Goal: Communication & Community: Answer question/provide support

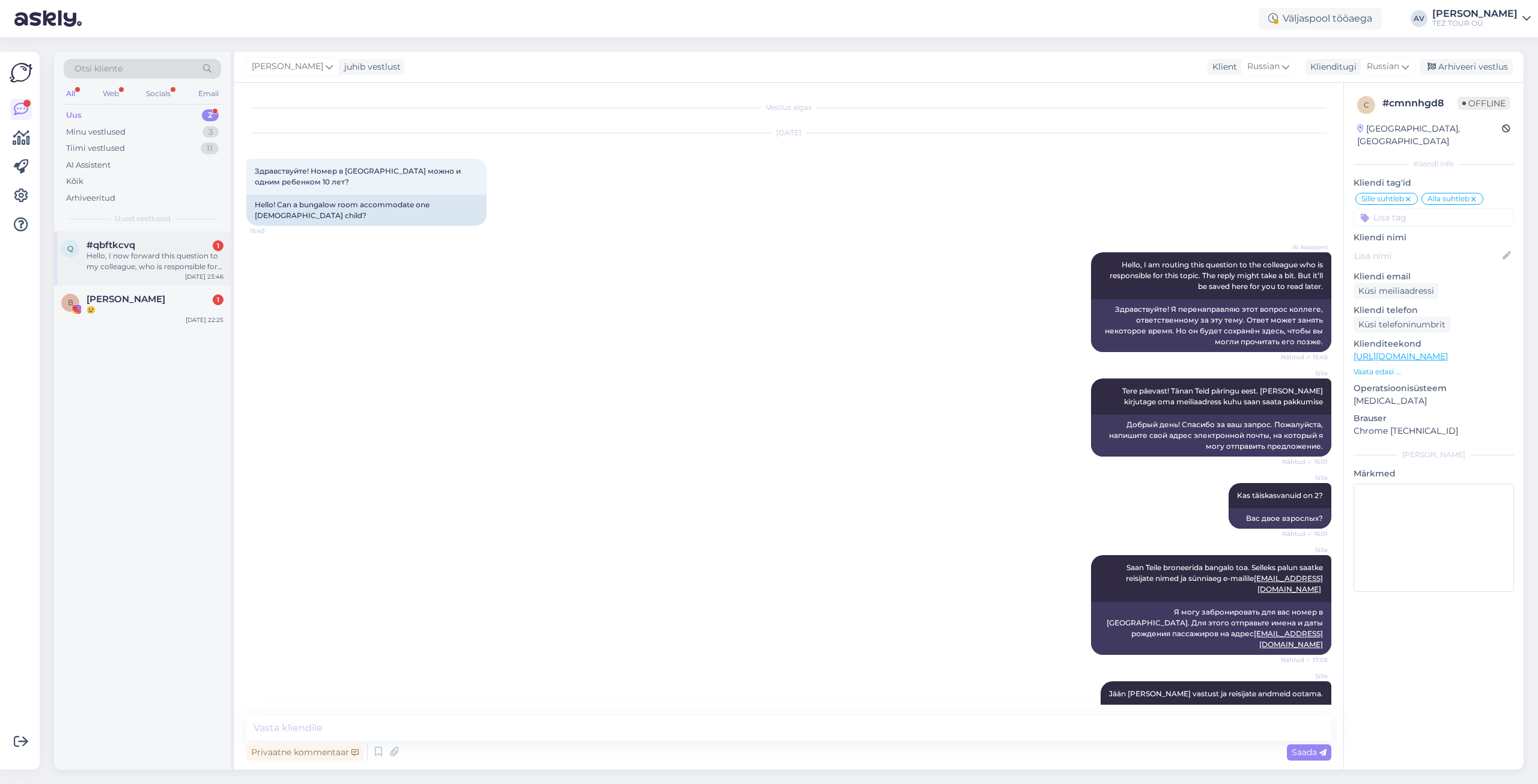
scroll to position [531, 0]
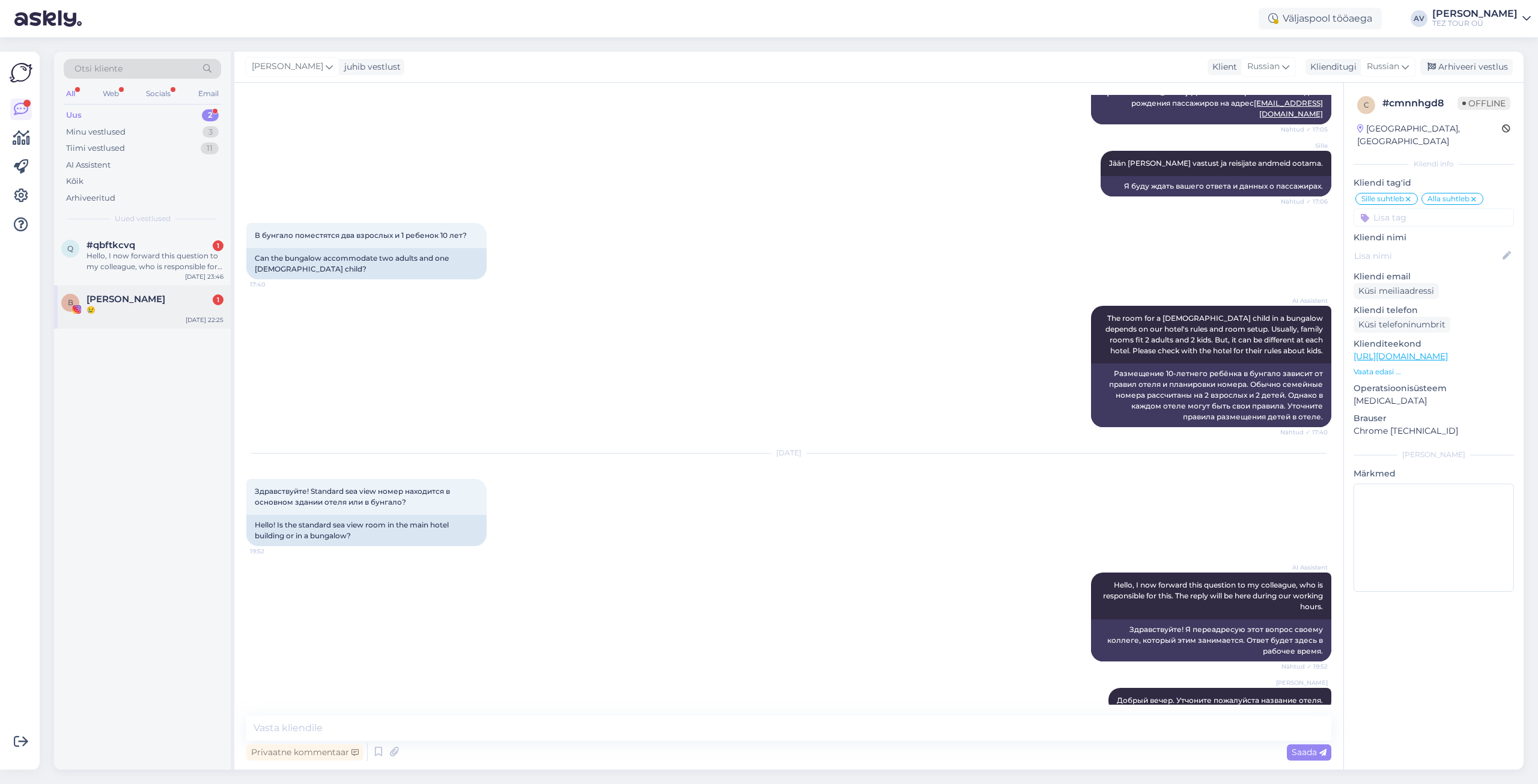
click at [145, 299] on span "[PERSON_NAME]" at bounding box center [126, 299] width 79 height 11
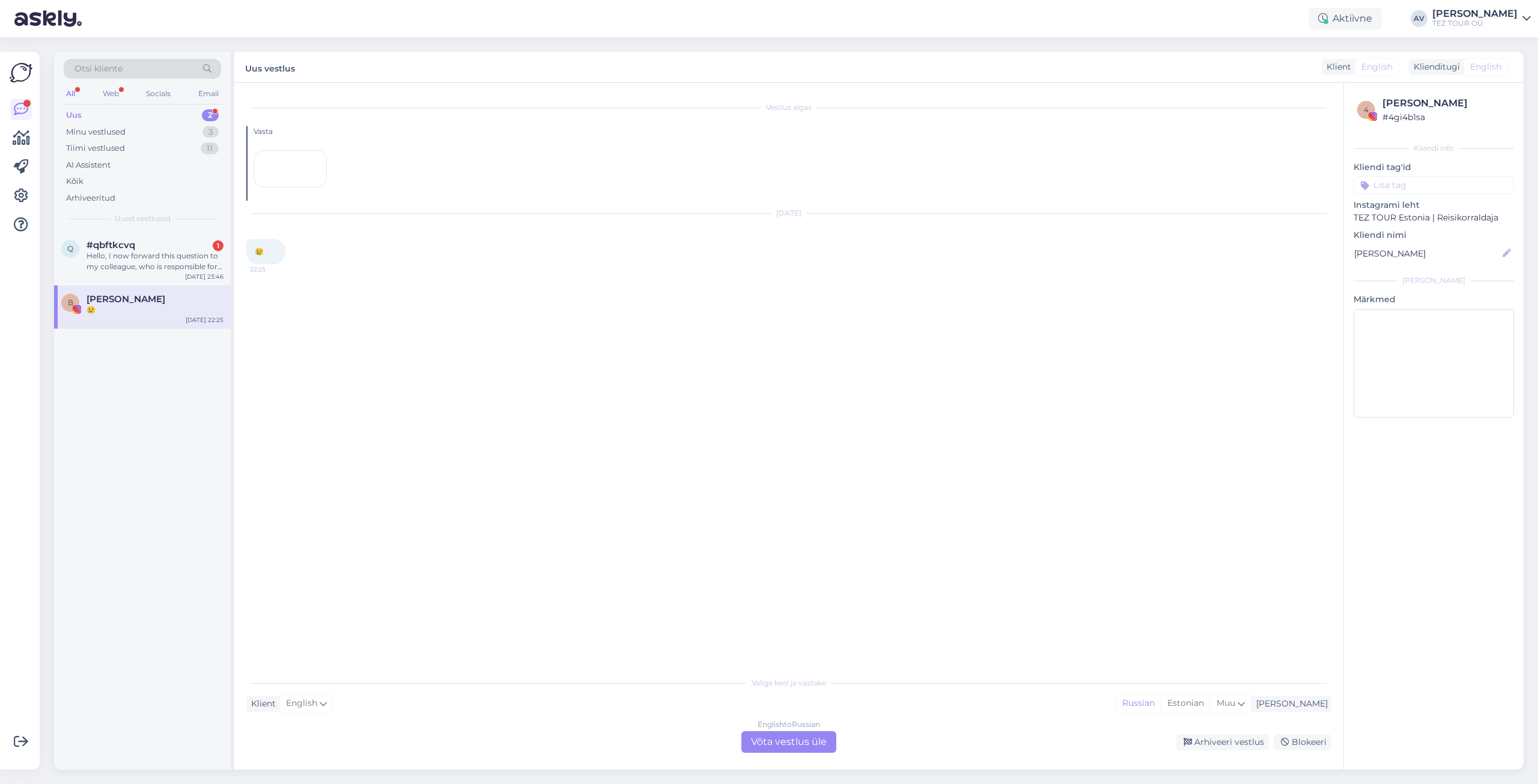
click at [812, 739] on div "English to Russian Võta vestlus üle" at bounding box center [788, 742] width 95 height 22
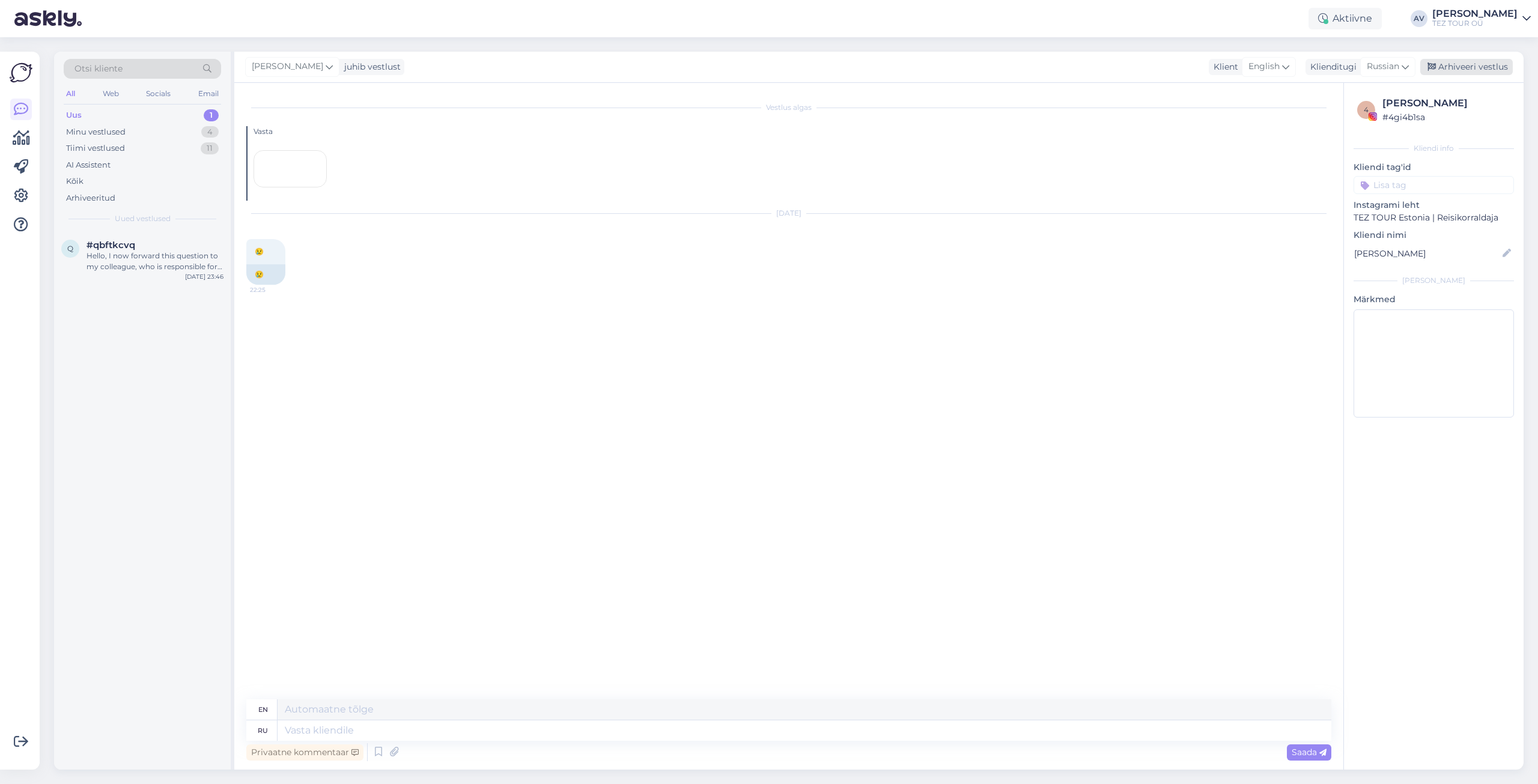
click at [1458, 65] on div "Arhiveeri vestlus" at bounding box center [1467, 67] width 92 height 16
click at [155, 260] on div "Hello, I now forward this question to my colleague, who is responsible for this…" at bounding box center [155, 261] width 137 height 22
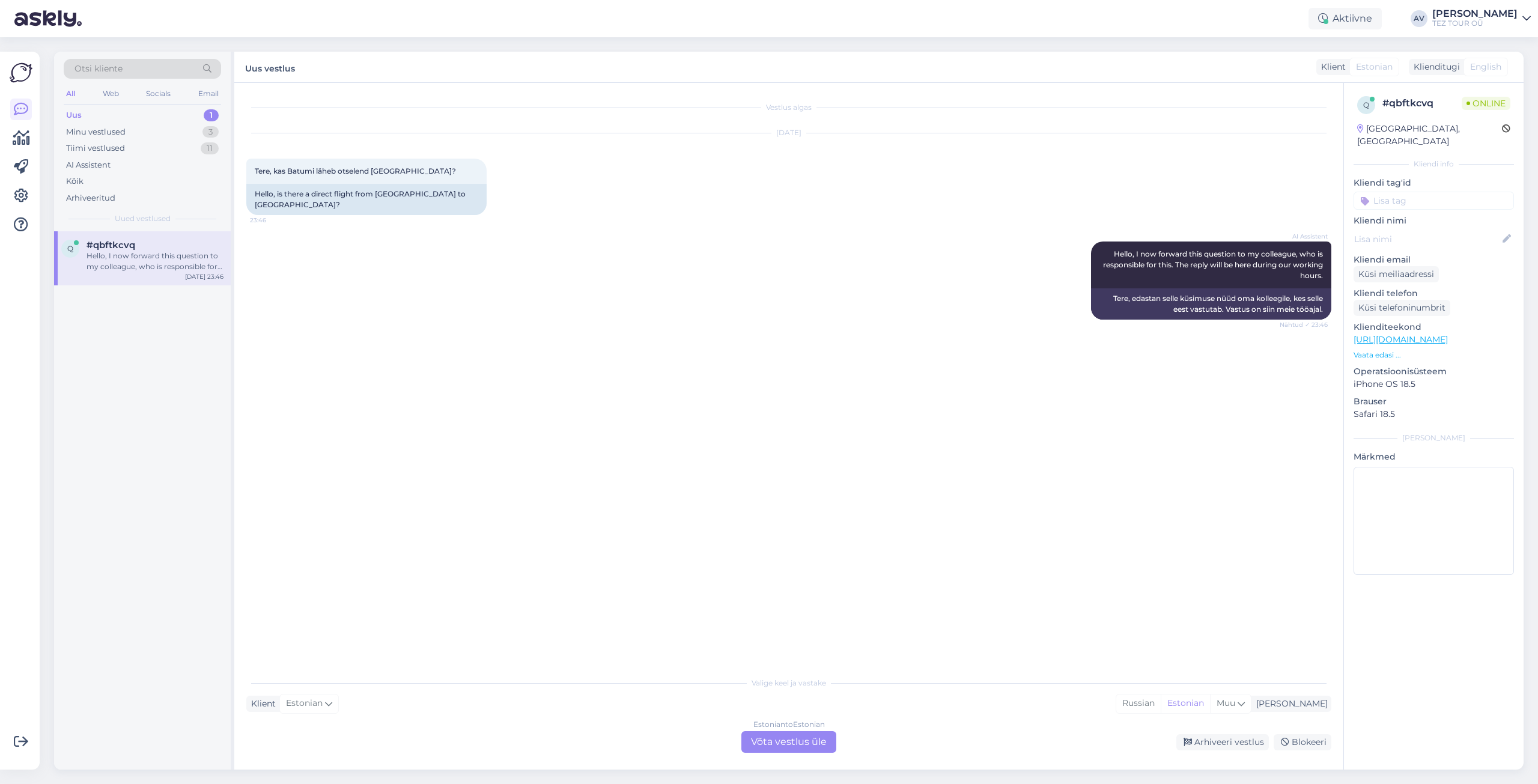
click at [791, 739] on div "Estonian to Estonian Võta vestlus üle" at bounding box center [788, 742] width 95 height 22
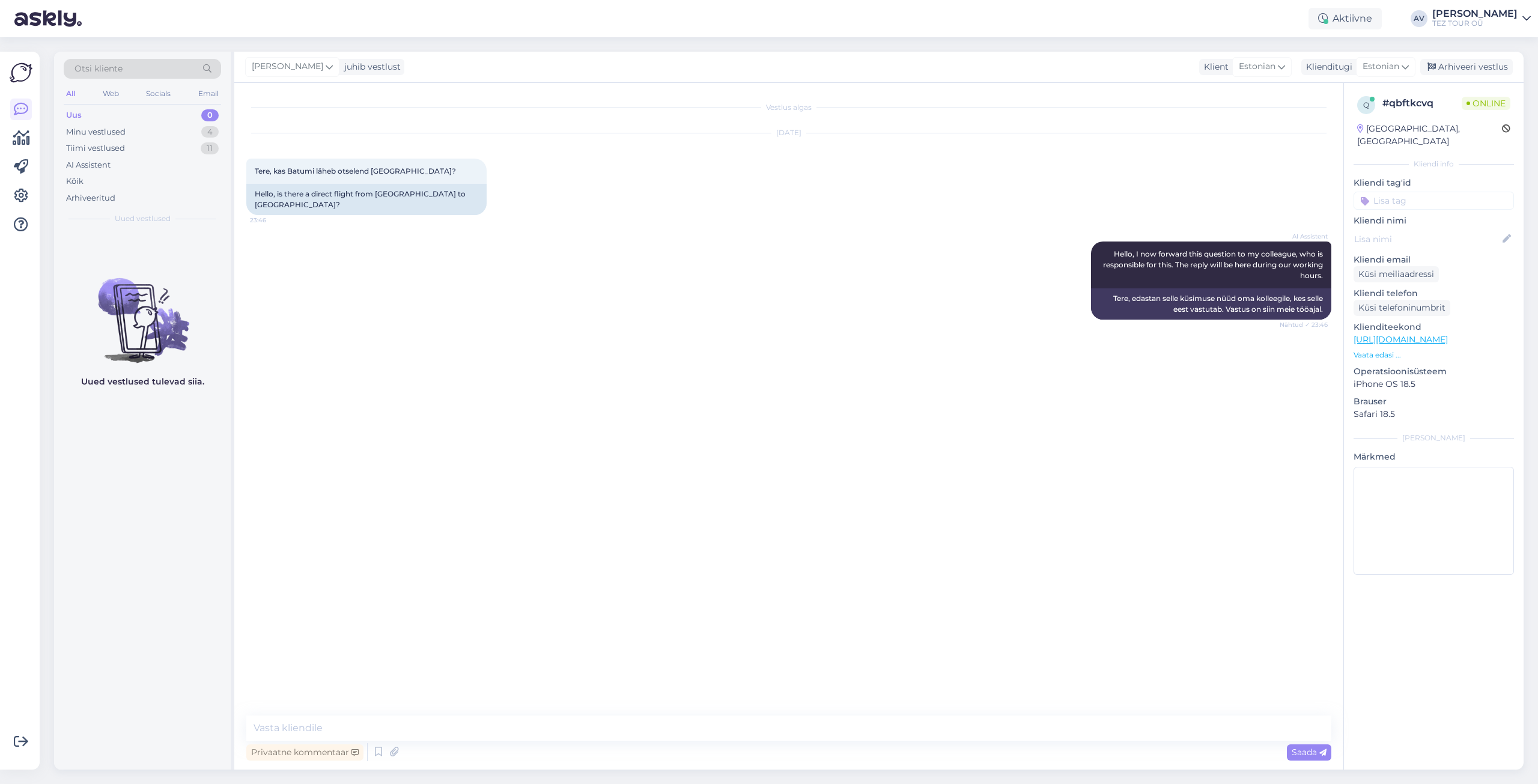
click at [1396, 191] on input at bounding box center [1434, 200] width 160 height 18
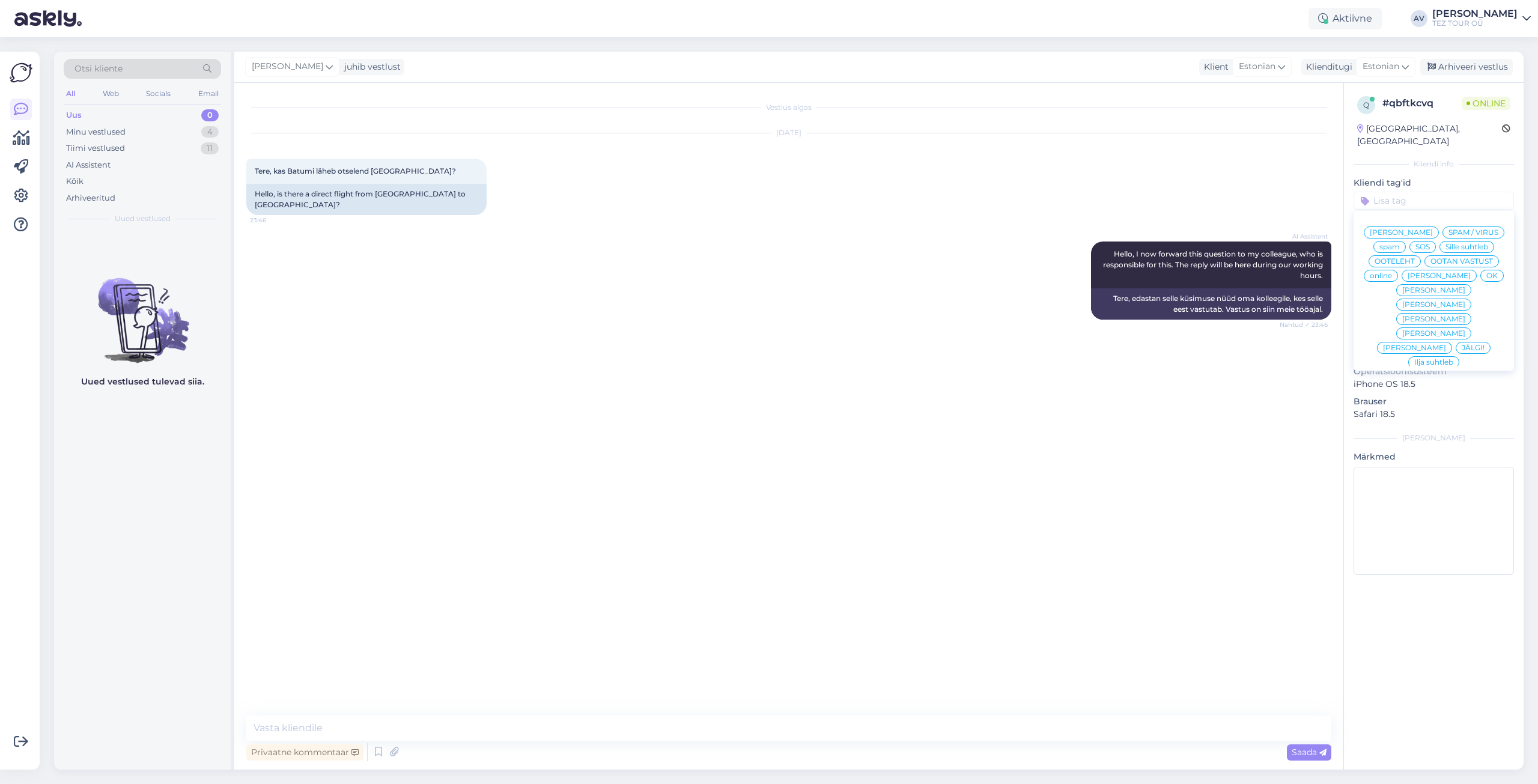
click at [1415, 445] on span "Alla suhtleb" at bounding box center [1434, 449] width 42 height 7
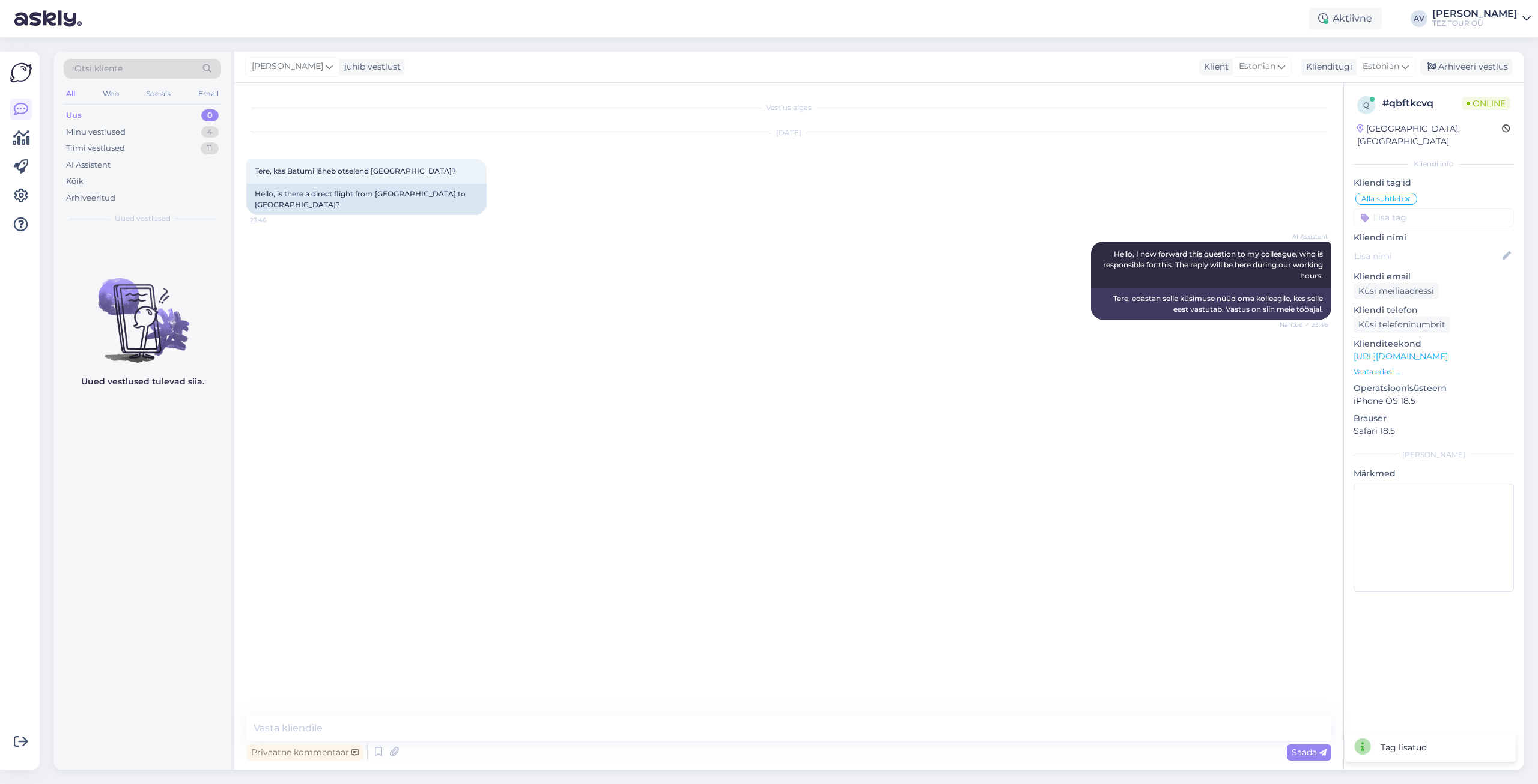
click at [998, 715] on div "Vestlus algas [DATE] Tere, kas Batumi läheb otselend [GEOGRAPHIC_DATA]? 23:46 H…" at bounding box center [788, 426] width 1109 height 687
click at [329, 724] on textarea at bounding box center [788, 728] width 1085 height 25
paste textarea "Jah, Batumisse on [PERSON_NAME], aga need nõuavad ümberistumist."
type textarea "Tere. Täname Teid pöördumise eest. Jah, [GEOGRAPHIC_DATA] on [PERSON_NAME], aga…"
click at [1315, 749] on span "Saada" at bounding box center [1309, 752] width 35 height 11
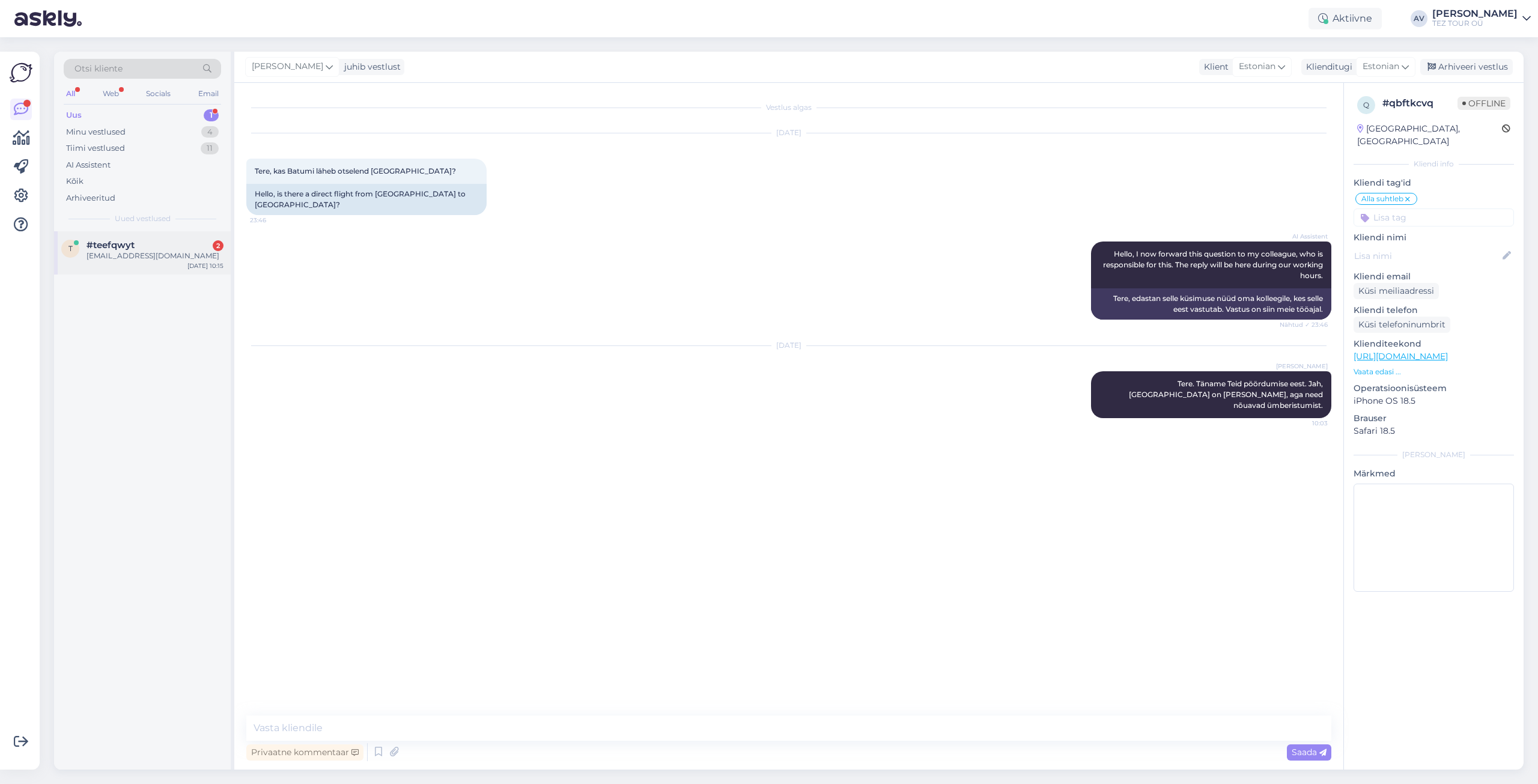
click at [162, 248] on div "#teefqwyt 2" at bounding box center [155, 245] width 137 height 11
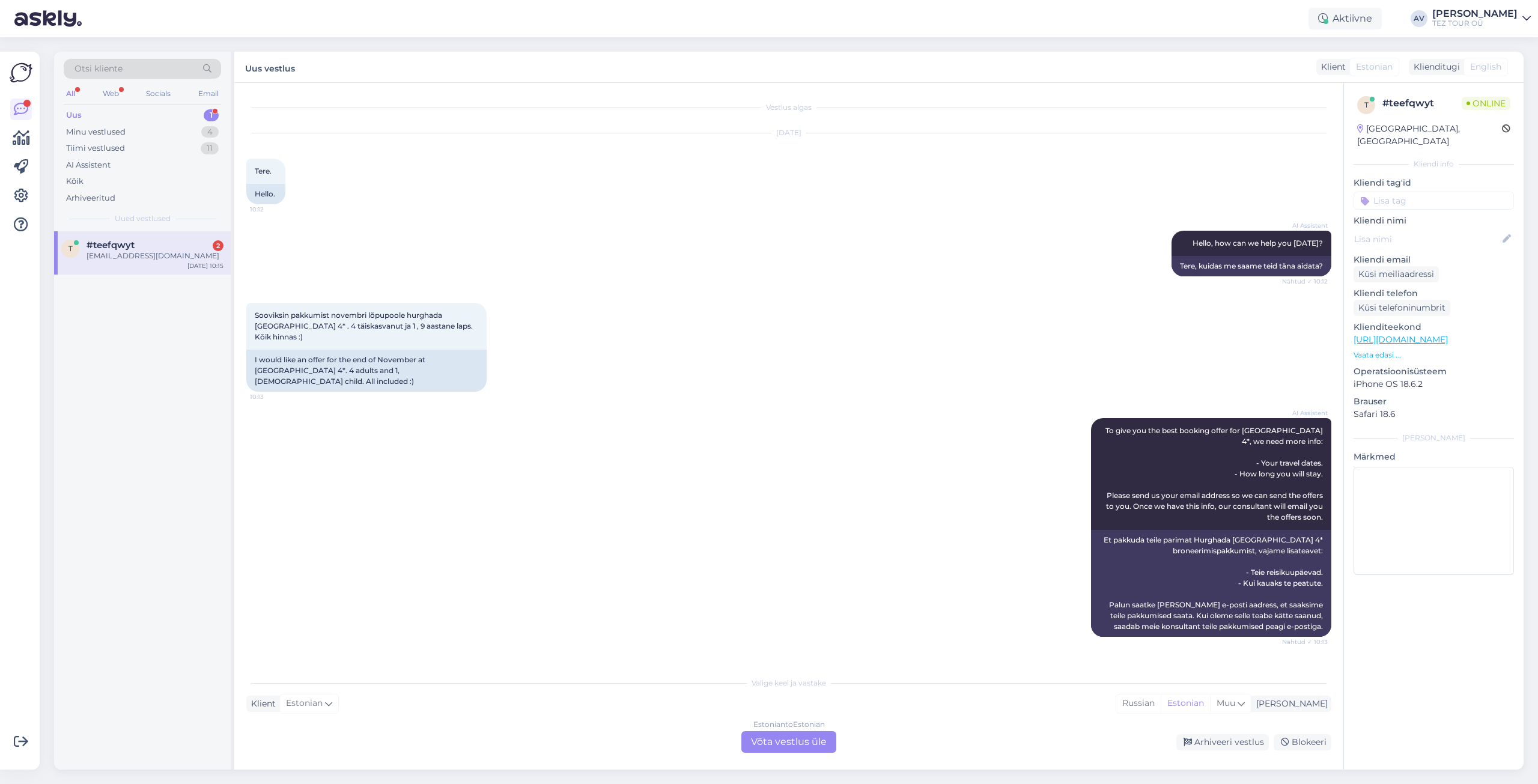
scroll to position [271, 0]
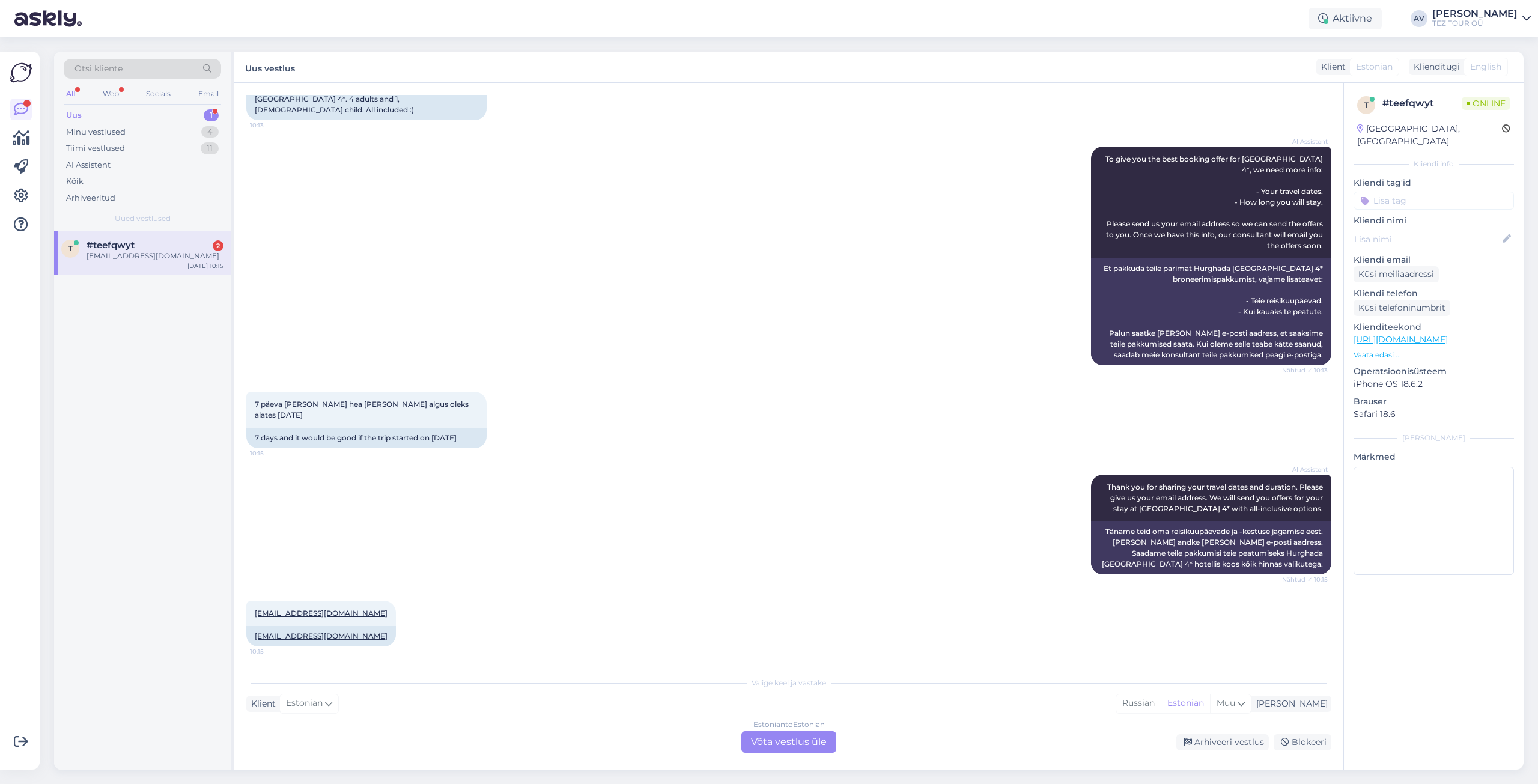
click at [775, 740] on div "Estonian to Estonian Võta vestlus üle" at bounding box center [788, 742] width 95 height 22
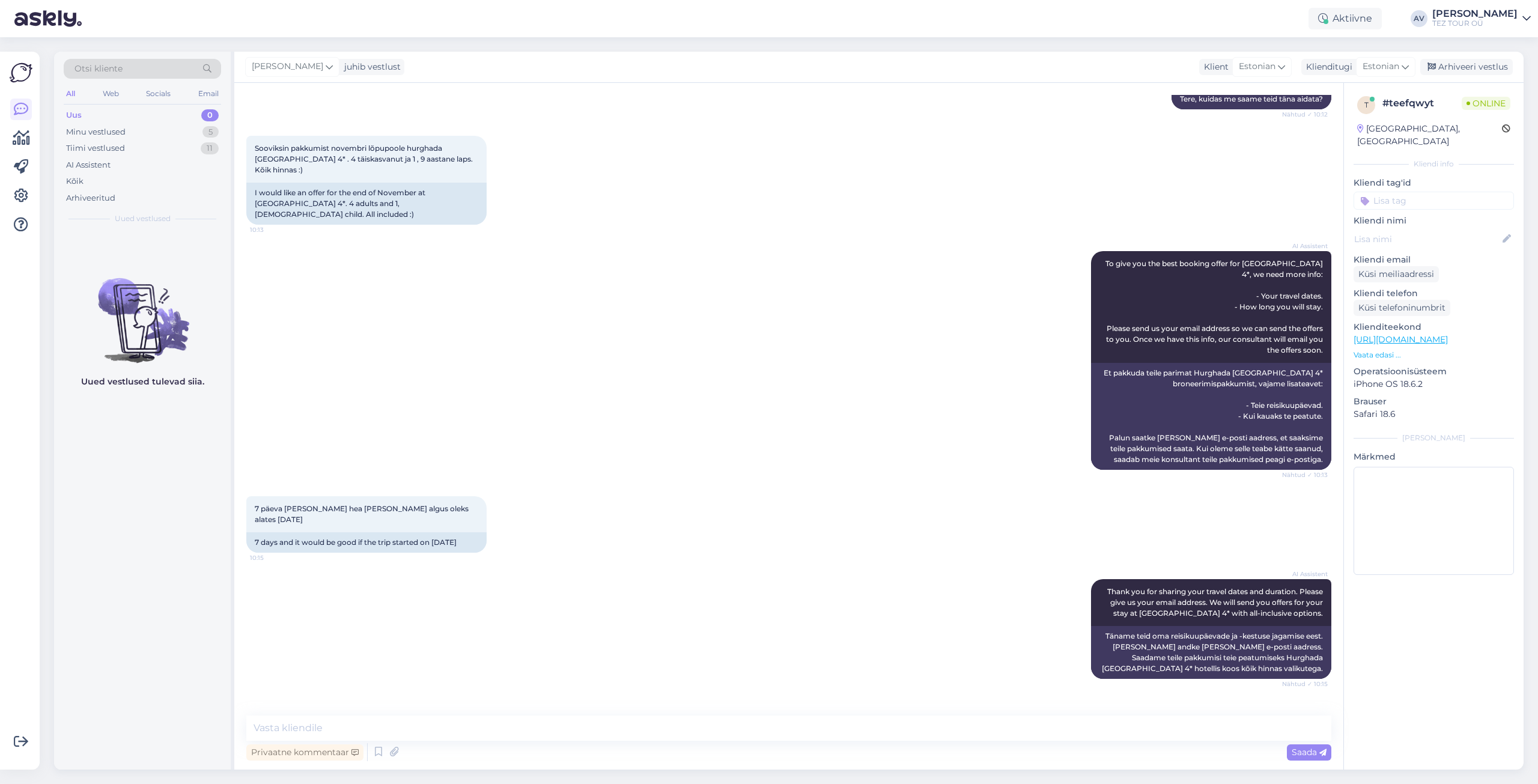
scroll to position [166, 0]
click at [1389, 191] on input at bounding box center [1434, 200] width 160 height 18
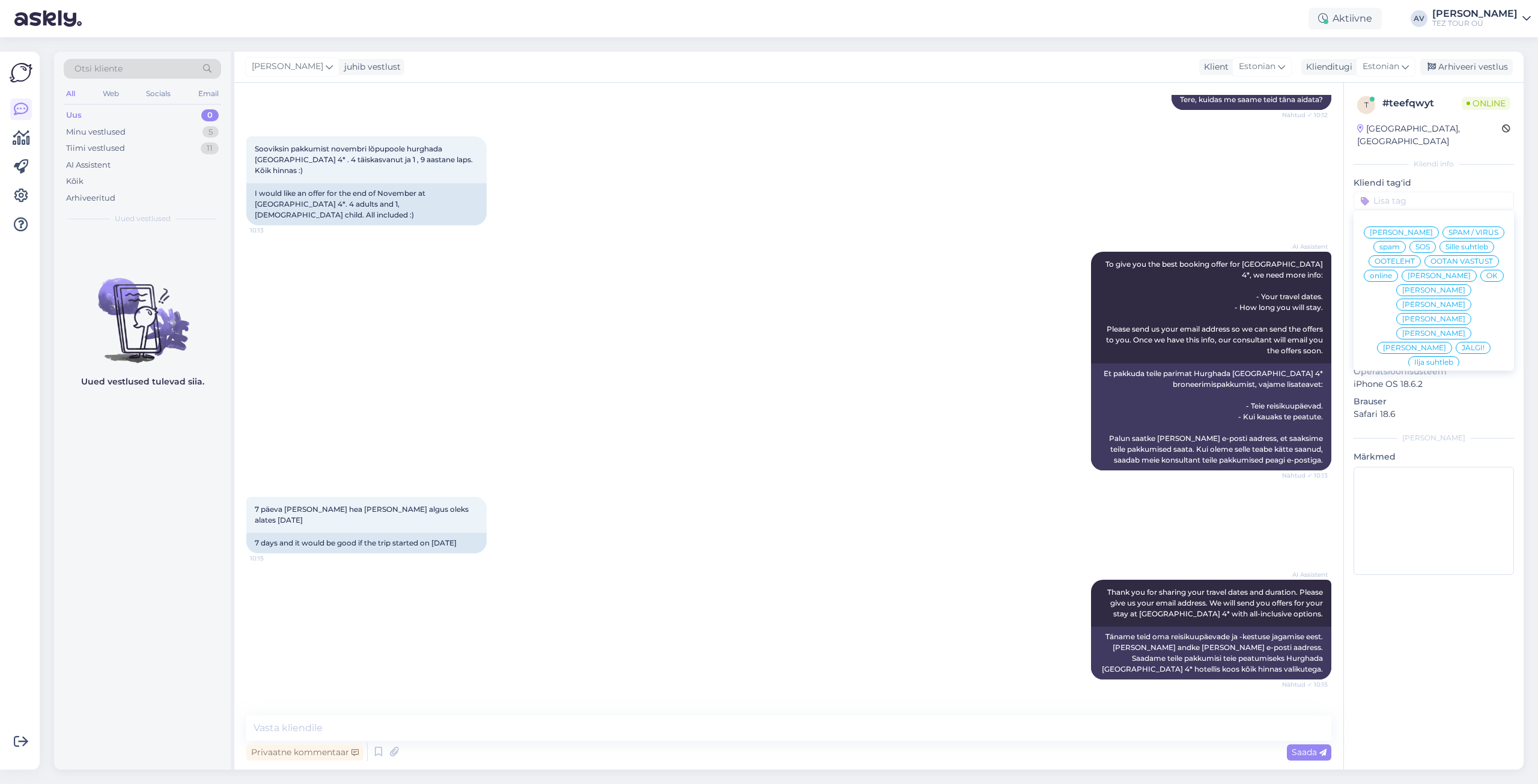
click at [1413, 445] on span "Alla suhtleb" at bounding box center [1434, 449] width 42 height 7
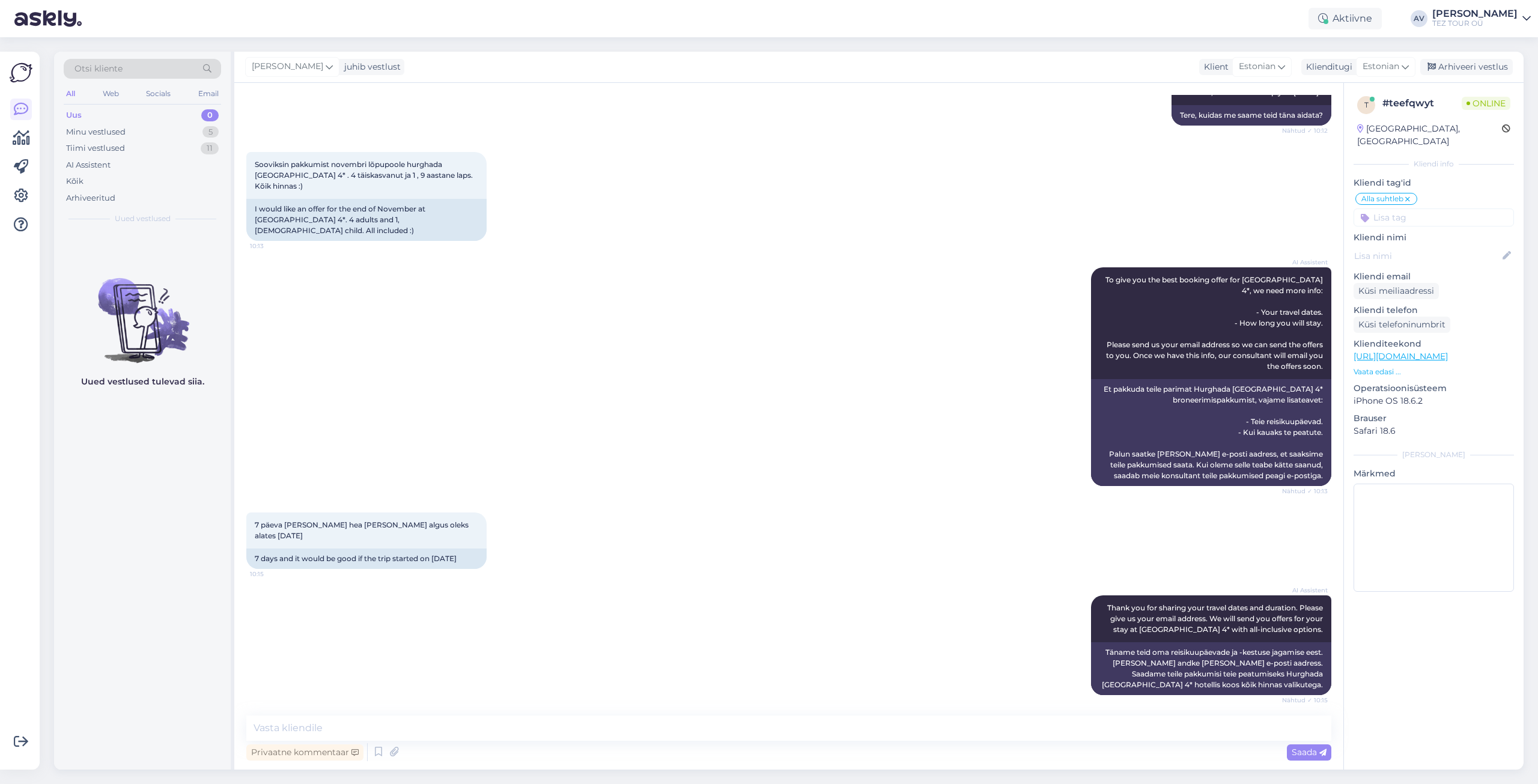
scroll to position [227, 0]
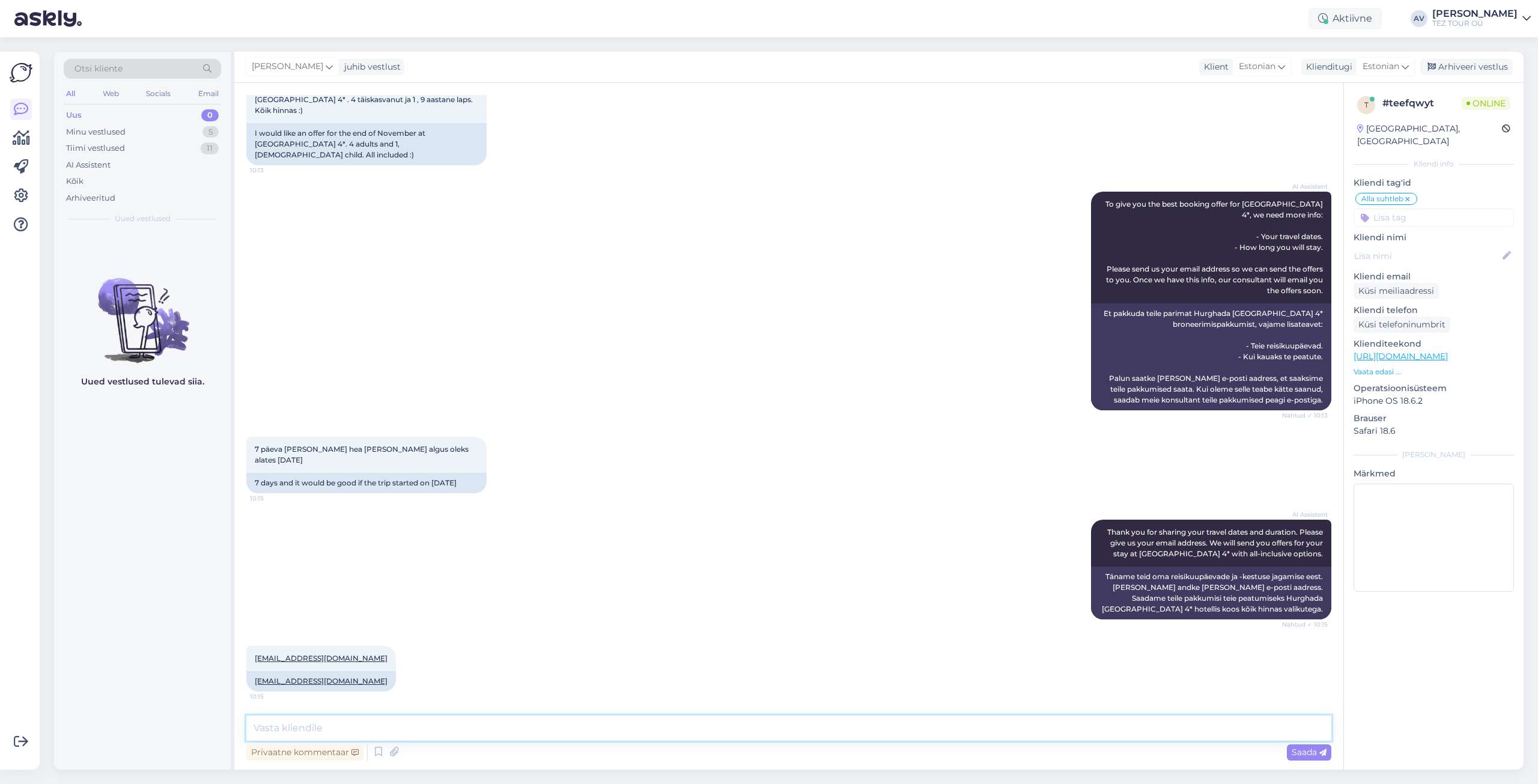
click at [544, 731] on textarea at bounding box center [788, 728] width 1085 height 25
type textarea "[PERSON_NAME]"
type textarea "Tere. Täname Teid päringu eest ja vastame e-mailile."
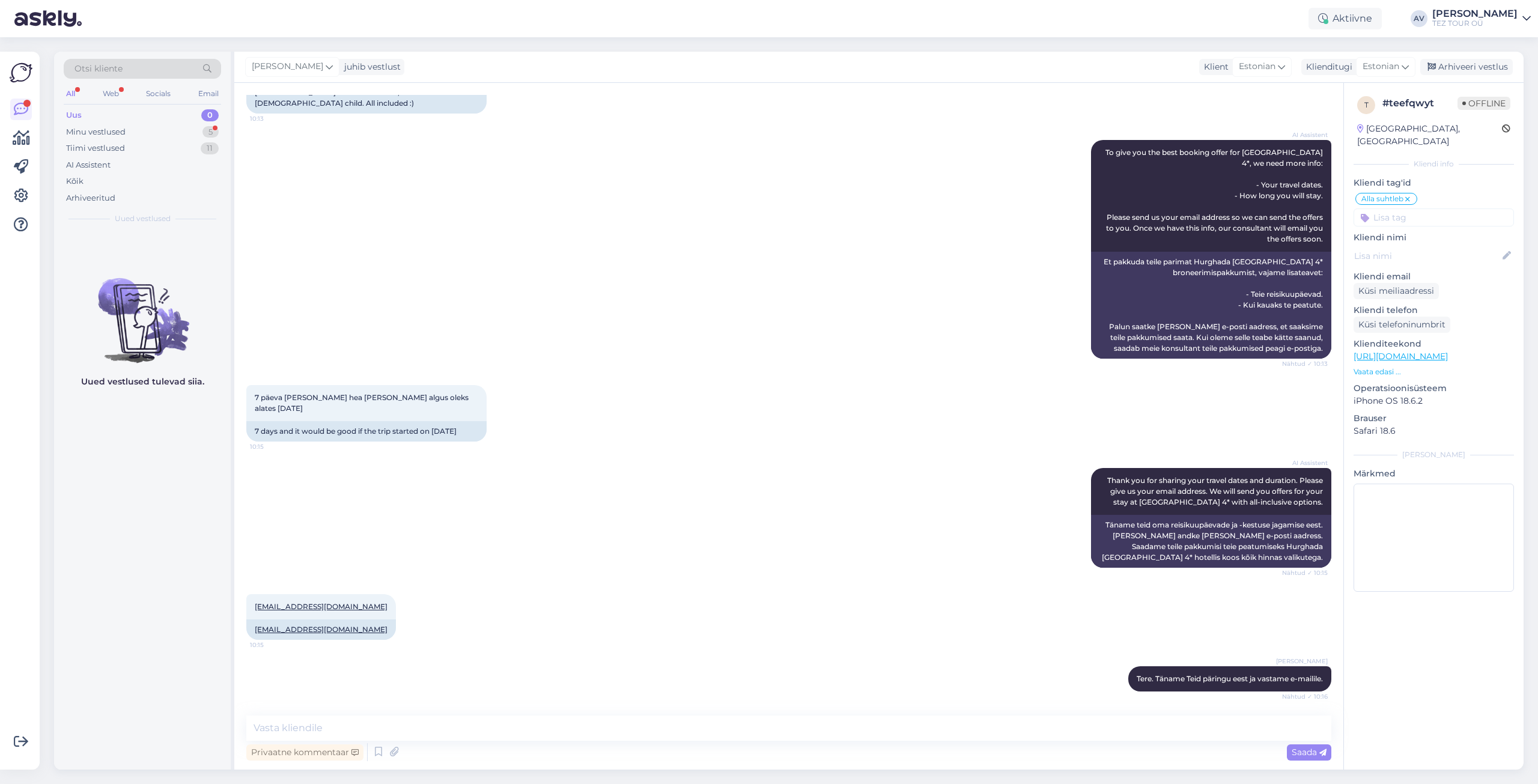
scroll to position [330, 0]
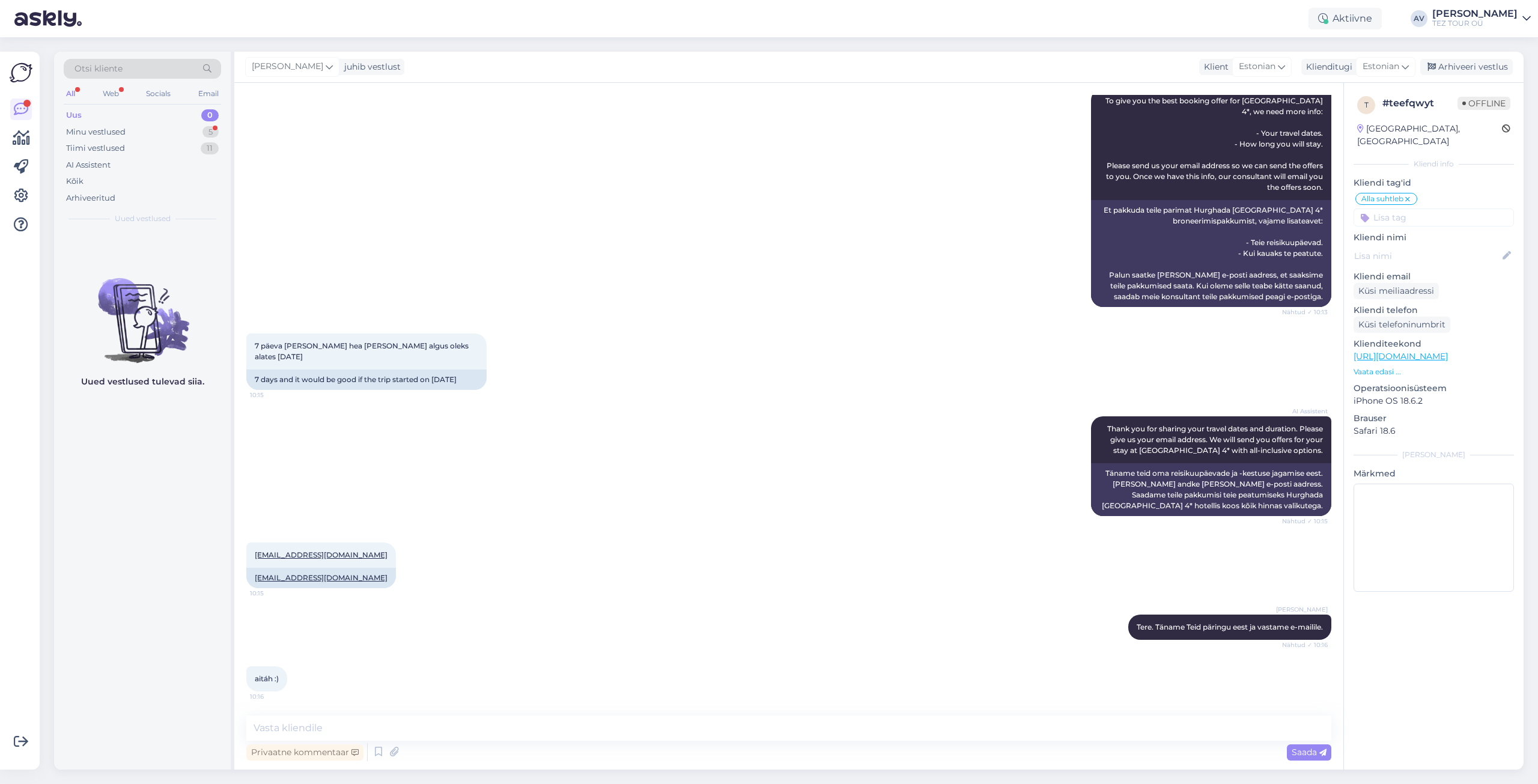
click at [821, 507] on div "AI Assistent Thank you for sharing your travel dates and duration. Please give …" at bounding box center [788, 466] width 1085 height 126
click at [779, 727] on textarea at bounding box center [788, 728] width 1085 height 25
type textarea "Vastus edastatud."
click at [1327, 752] on div "Saada" at bounding box center [1309, 752] width 45 height 16
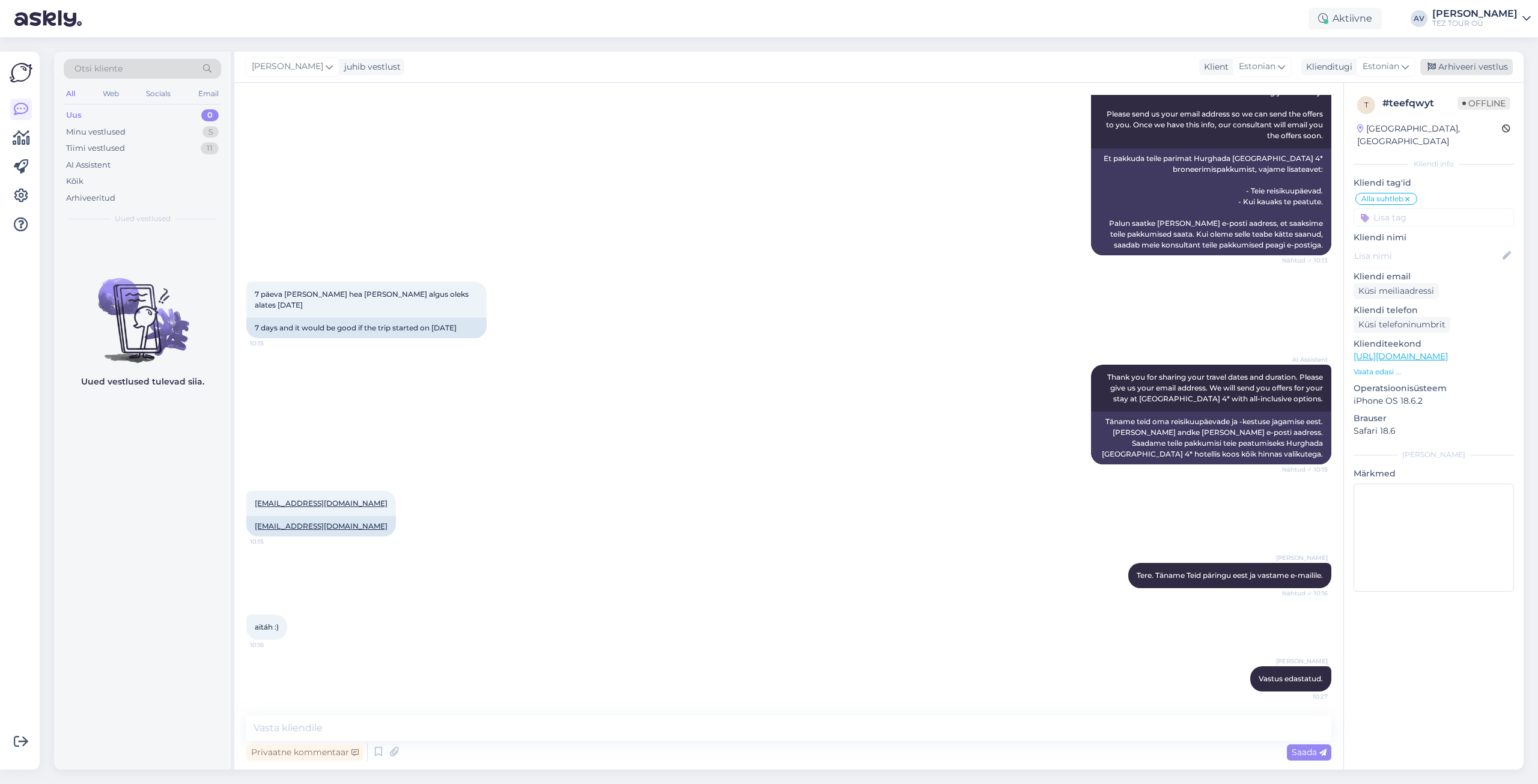
click at [1469, 67] on div "Arhiveeri vestlus" at bounding box center [1467, 67] width 92 height 16
click at [71, 113] on div "Uus" at bounding box center [74, 115] width 16 height 12
